Goal: Task Accomplishment & Management: Manage account settings

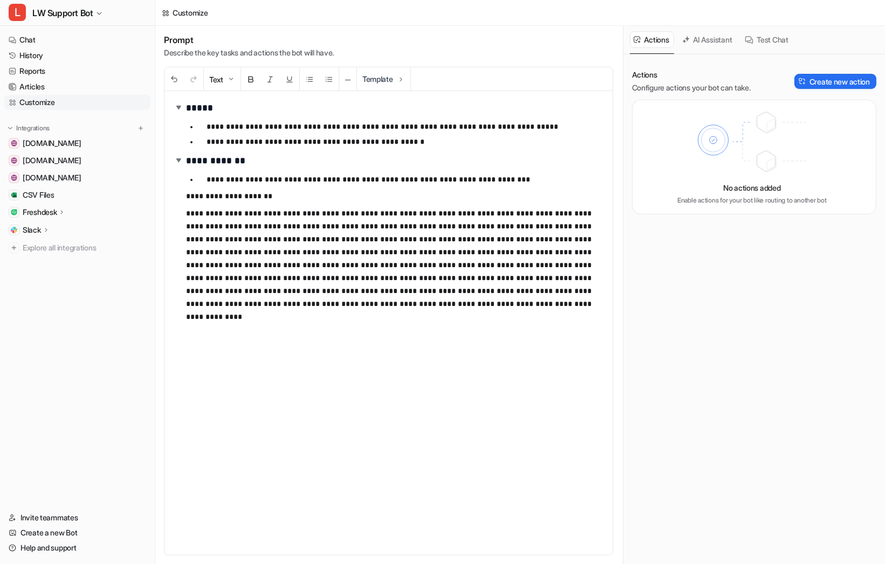
click at [63, 212] on icon at bounding box center [62, 212] width 2 height 4
click at [47, 292] on icon at bounding box center [46, 292] width 8 height 8
click at [54, 308] on p "Overview" at bounding box center [47, 307] width 32 height 11
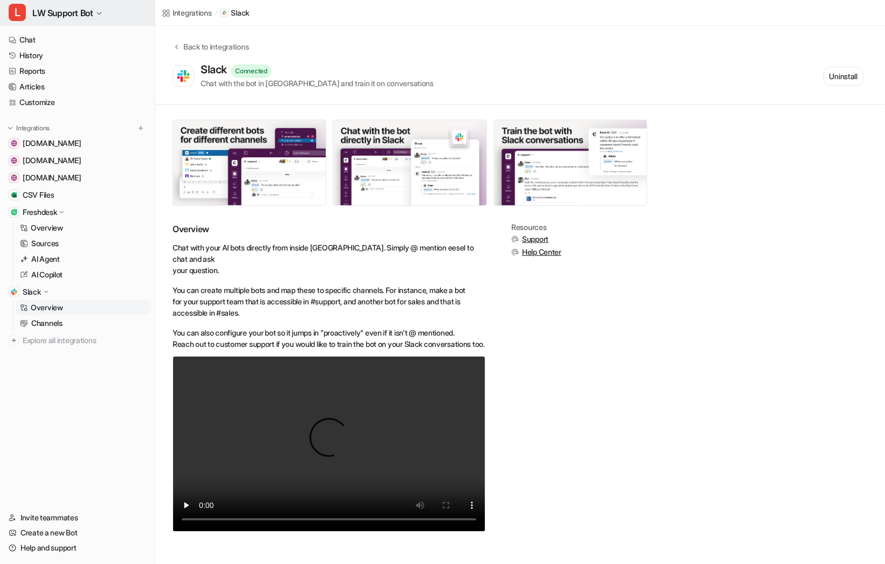
click at [43, 18] on span "LW Support Bot" at bounding box center [62, 12] width 60 height 15
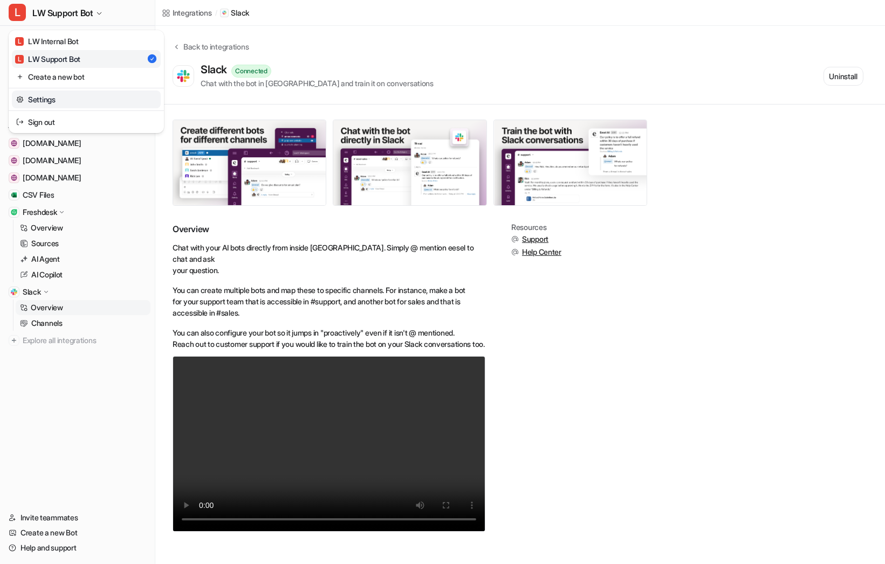
click at [42, 99] on link "Settings" at bounding box center [86, 100] width 149 height 18
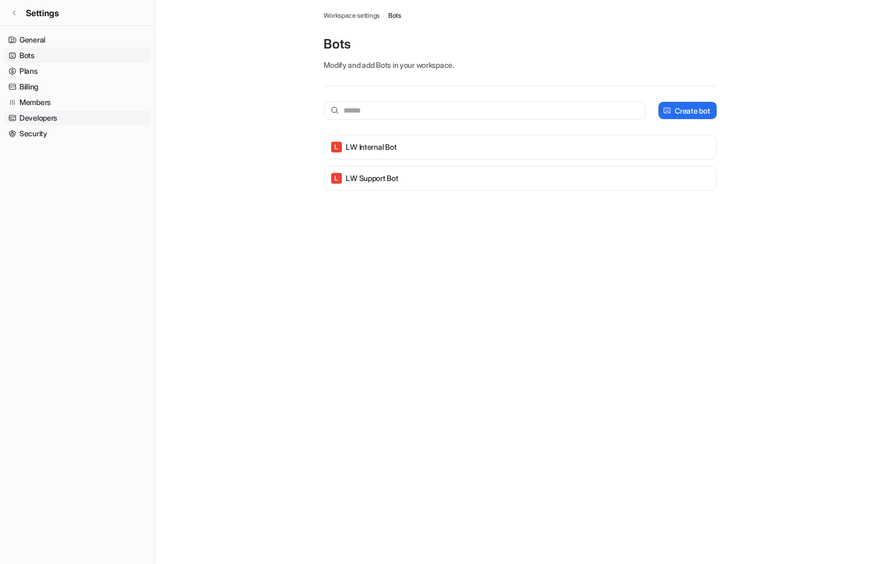
click at [44, 124] on link "Developers" at bounding box center [77, 118] width 146 height 15
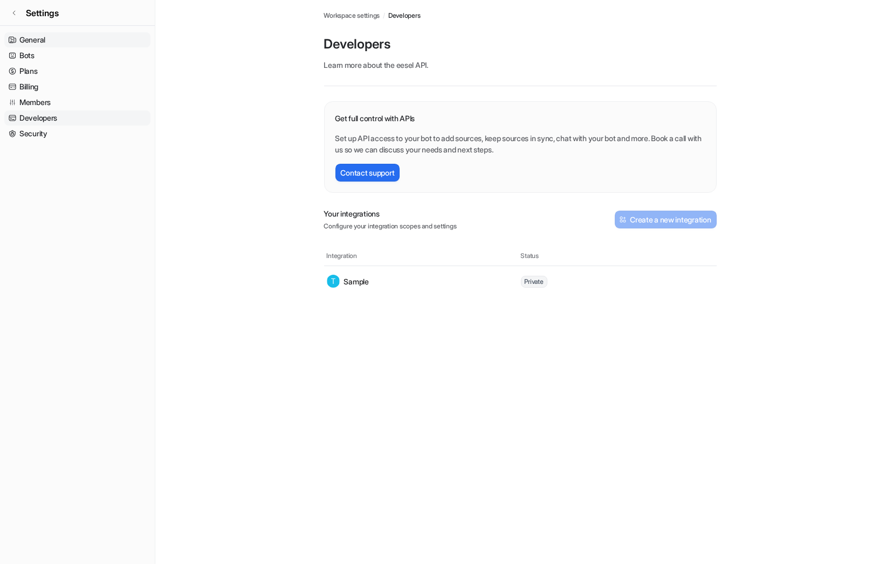
click at [63, 40] on link "General" at bounding box center [77, 39] width 146 height 15
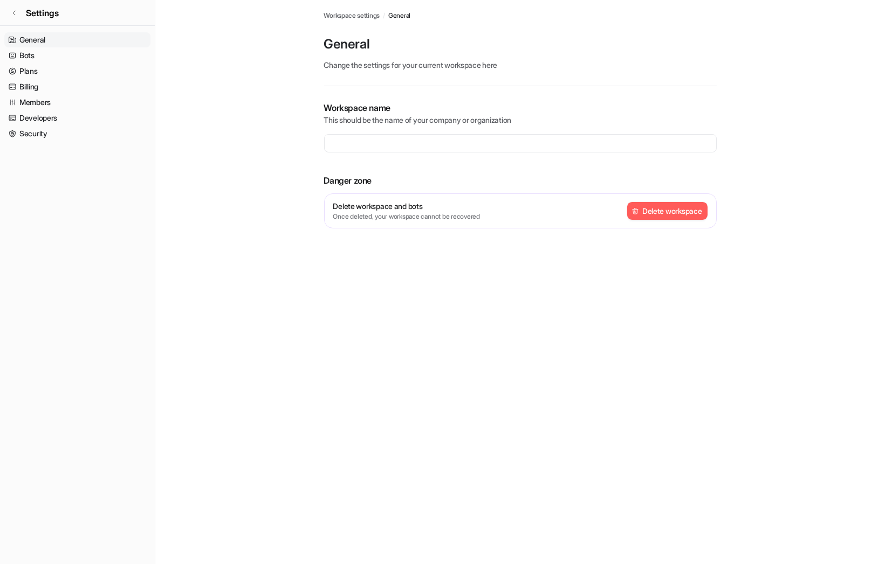
type input "**********"
click at [15, 16] on link "Settings" at bounding box center [77, 13] width 155 height 26
